Goal: Information Seeking & Learning: Learn about a topic

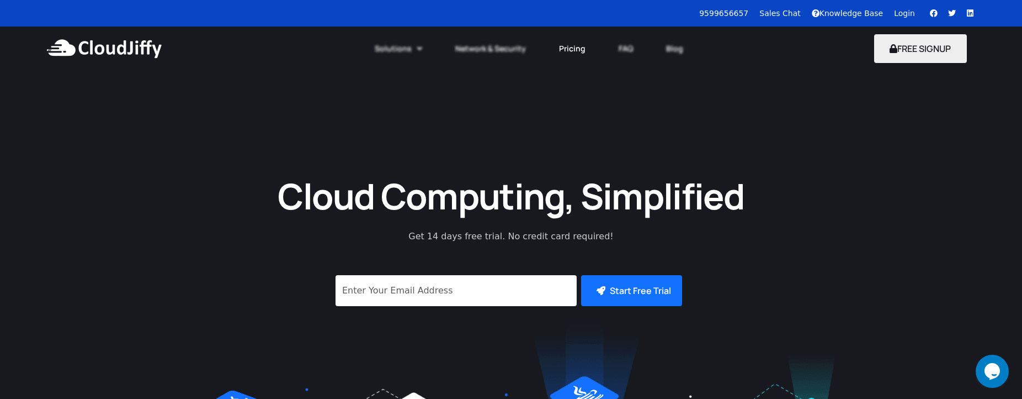
click at [563, 46] on link "Pricing" at bounding box center [573, 48] width 60 height 24
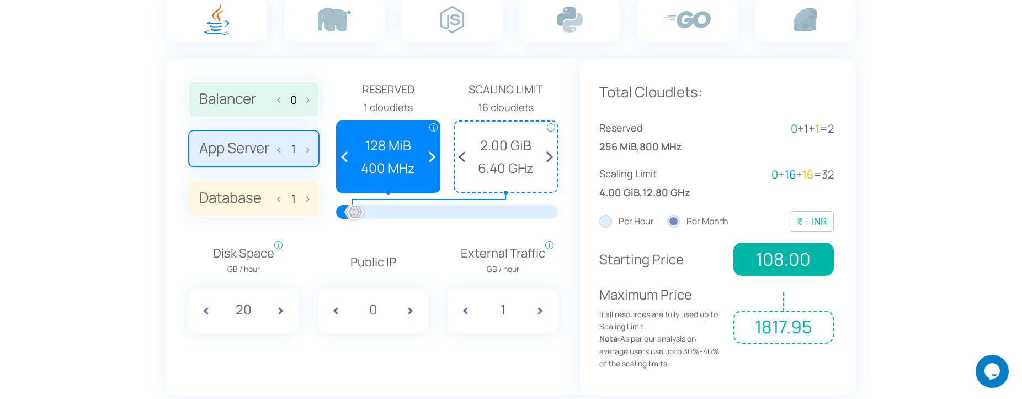
scroll to position [788, 0]
drag, startPoint x: 354, startPoint y: 206, endPoint x: 355, endPoint y: 216, distance: 10.1
click at [355, 216] on div at bounding box center [355, 212] width 24 height 24
click at [820, 221] on div "₹ - INR" at bounding box center [812, 221] width 30 height 16
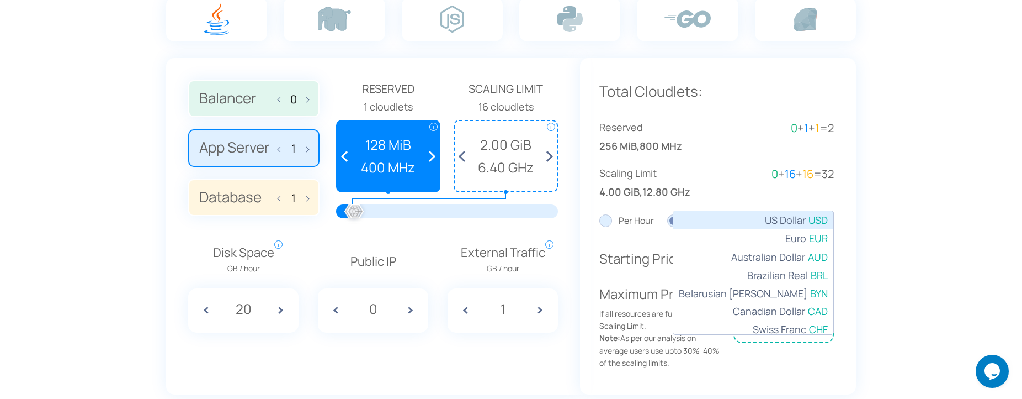
click at [800, 223] on li "$ - USD US Dollar" at bounding box center [753, 220] width 160 height 18
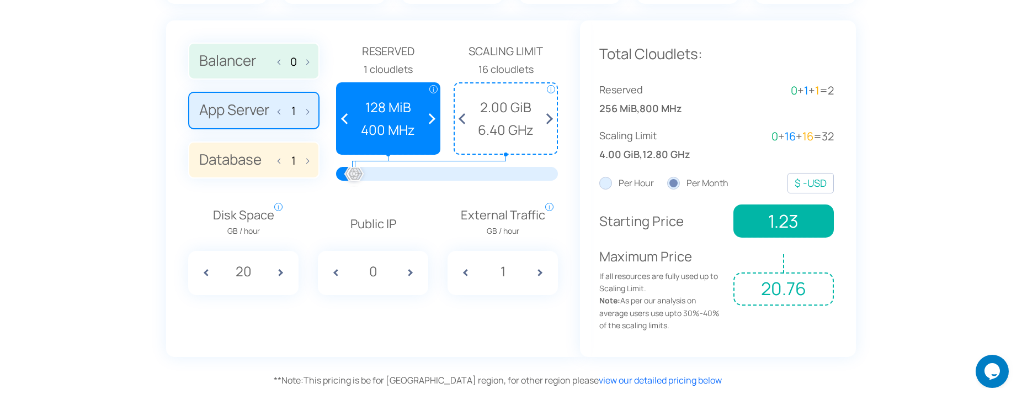
scroll to position [845, 0]
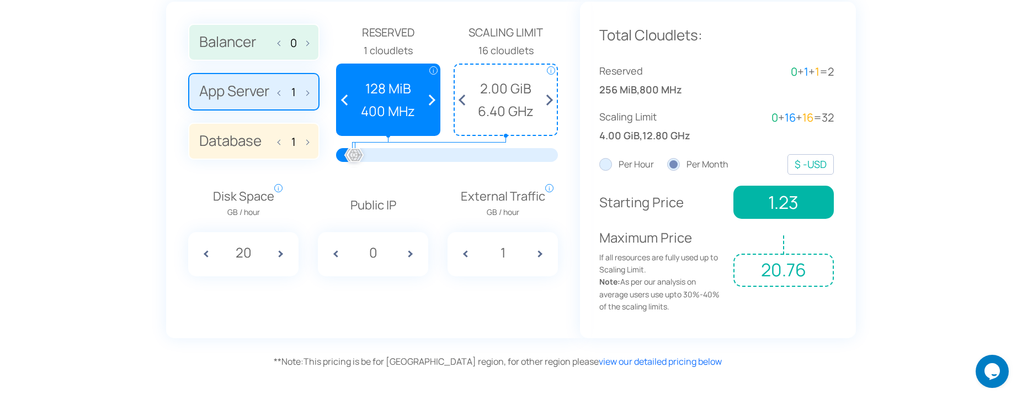
click at [413, 256] on span at bounding box center [415, 254] width 28 height 44
type input "1"
click at [466, 253] on span at bounding box center [462, 254] width 28 height 44
click at [540, 252] on span at bounding box center [544, 254] width 28 height 44
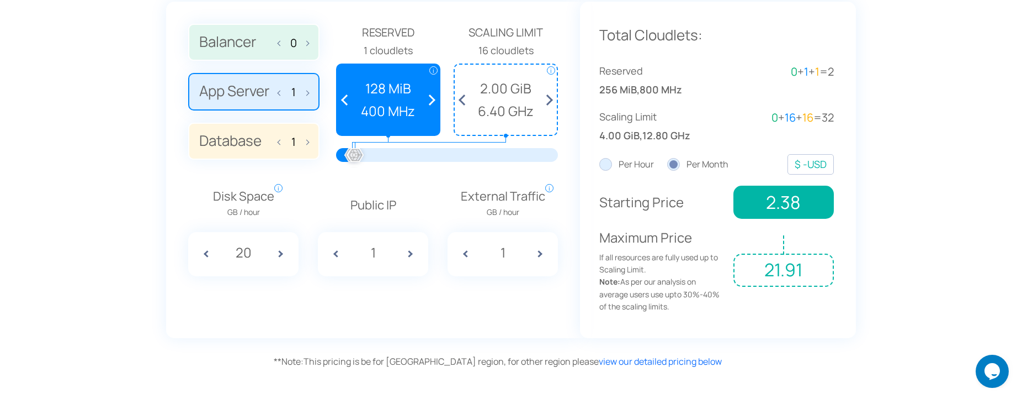
click at [540, 252] on span at bounding box center [544, 254] width 28 height 44
click at [462, 250] on span at bounding box center [462, 254] width 28 height 44
click at [461, 250] on span at bounding box center [462, 254] width 28 height 44
type input "1"
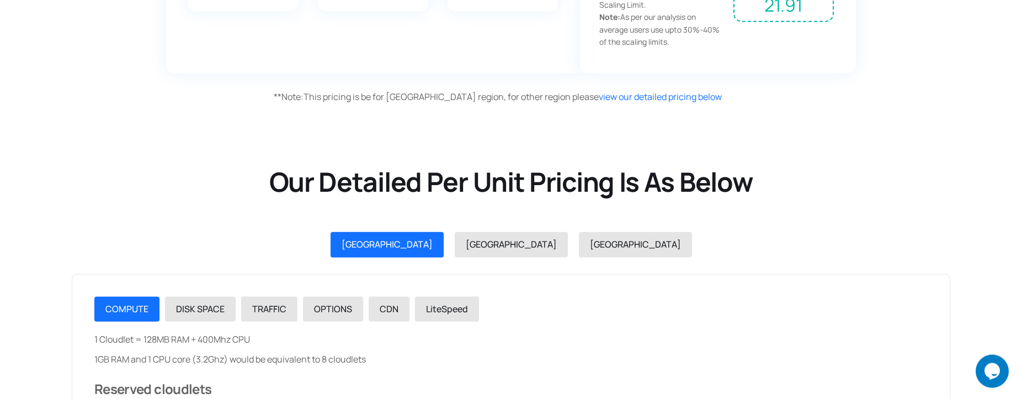
scroll to position [1126, 0]
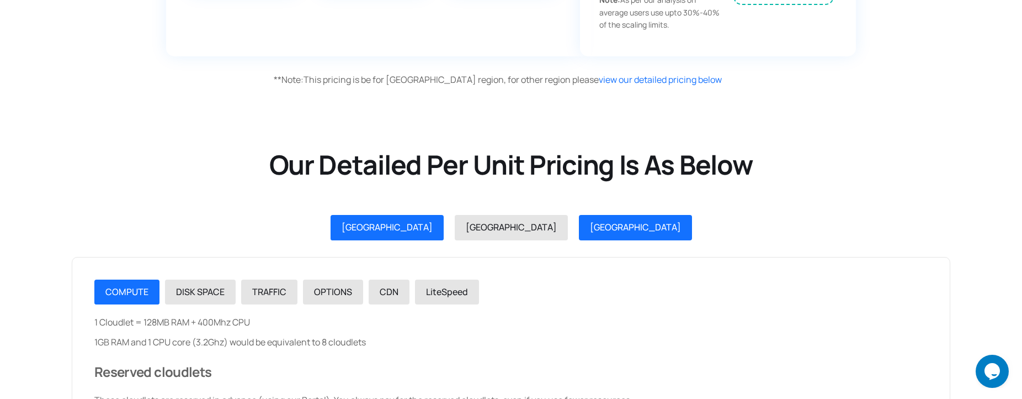
click at [590, 224] on span "GERMANY" at bounding box center [635, 227] width 91 height 12
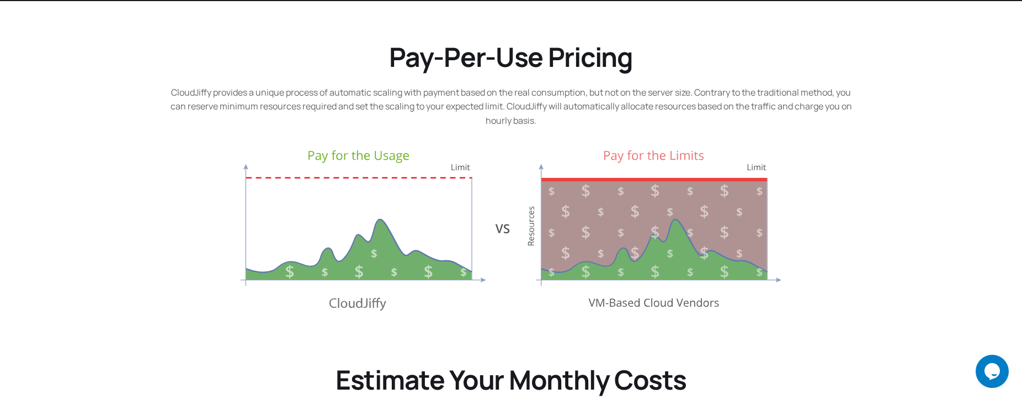
scroll to position [113, 0]
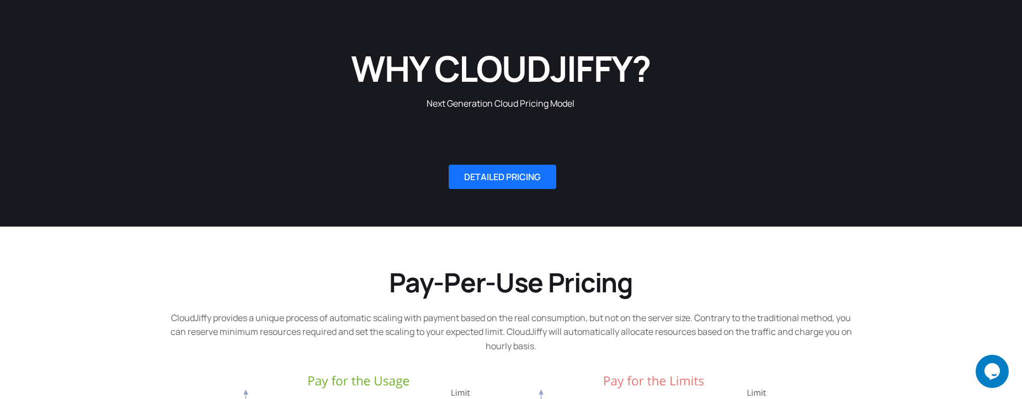
drag, startPoint x: 226, startPoint y: 213, endPoint x: 390, endPoint y: 225, distance: 164.4
